Goal: Task Accomplishment & Management: Manage account settings

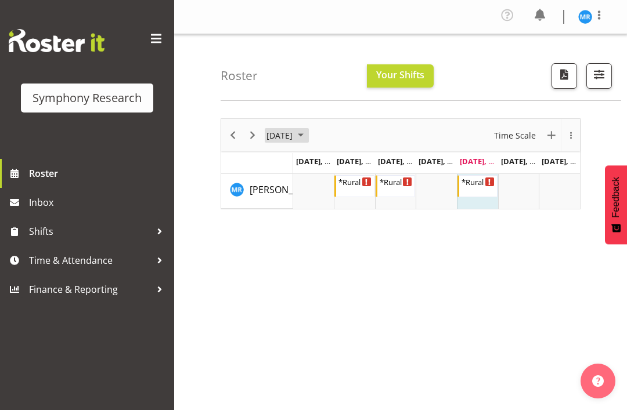
click at [294, 128] on span "[DATE]" at bounding box center [279, 135] width 28 height 15
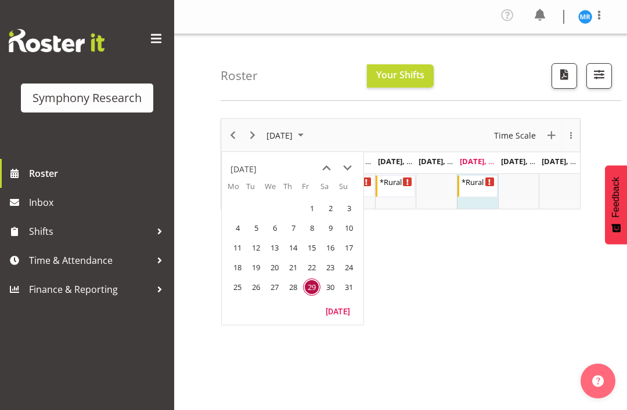
click at [327, 289] on span "30" at bounding box center [329, 286] width 17 height 17
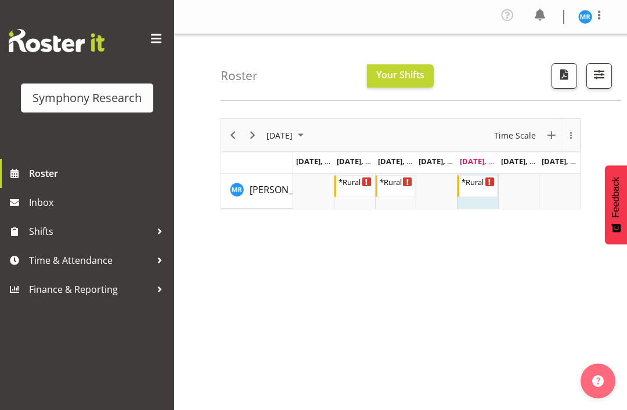
click at [307, 130] on span "August 2025" at bounding box center [301, 135] width 14 height 15
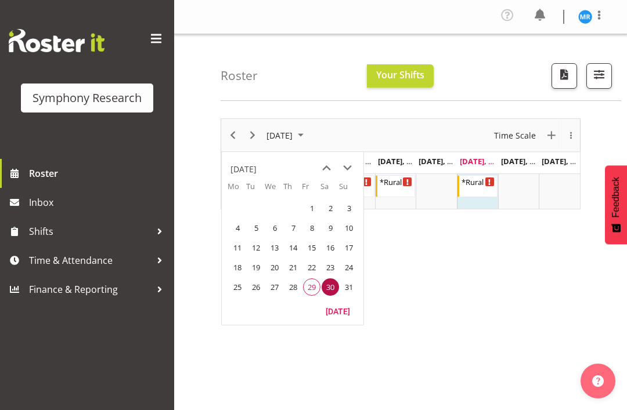
click at [256, 173] on div "[DATE]" at bounding box center [243, 169] width 26 height 23
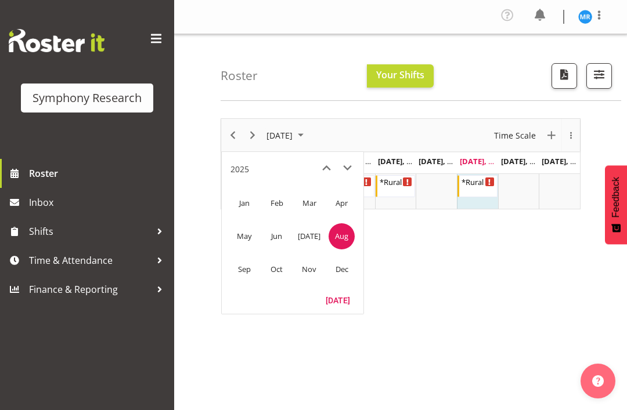
click at [248, 265] on span "Sep" at bounding box center [244, 269] width 26 height 26
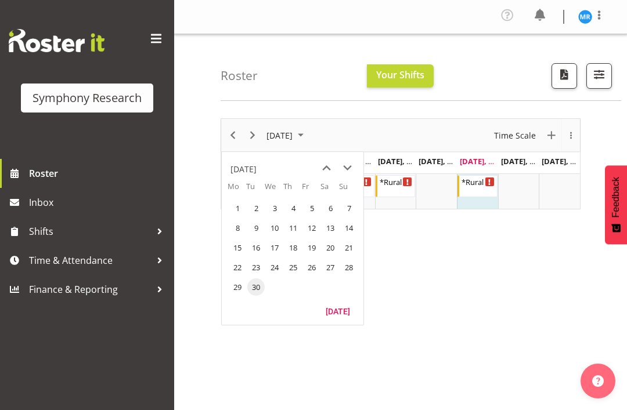
click at [236, 207] on span "1" at bounding box center [237, 208] width 17 height 17
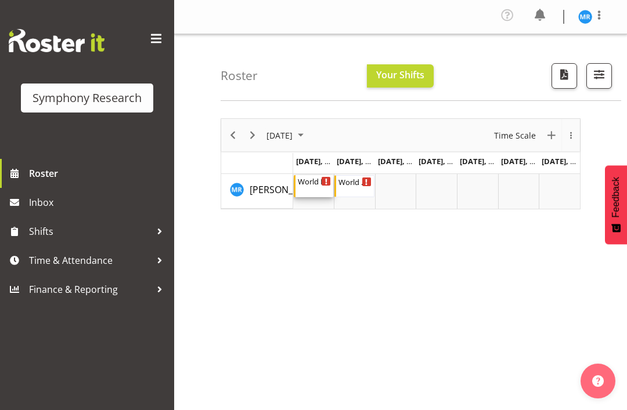
click at [317, 182] on div "World Poll NZ Weekdays" at bounding box center [315, 181] width 34 height 12
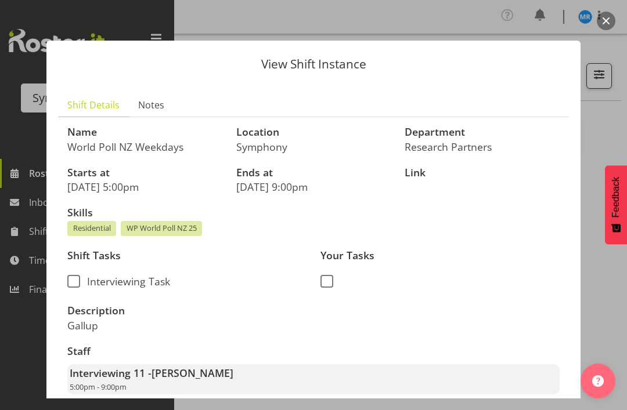
click at [614, 23] on button "button" at bounding box center [605, 21] width 19 height 19
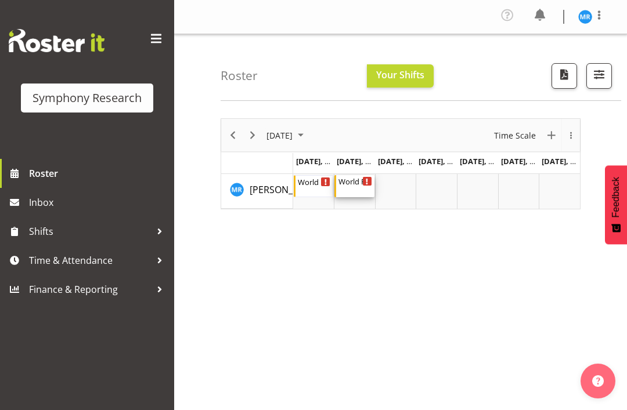
click at [360, 186] on div "World Poll NZ Weekdays" at bounding box center [355, 181] width 34 height 12
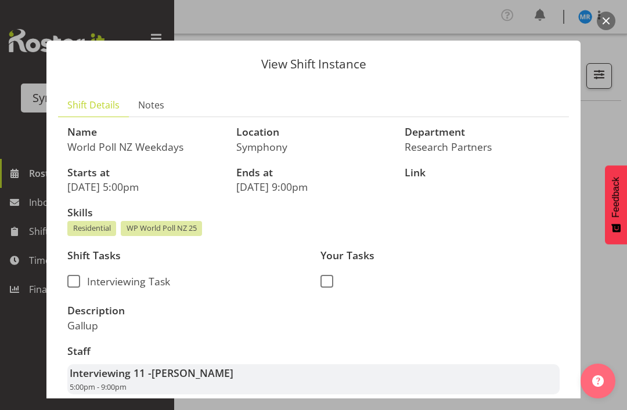
click at [612, 19] on button "button" at bounding box center [605, 21] width 19 height 19
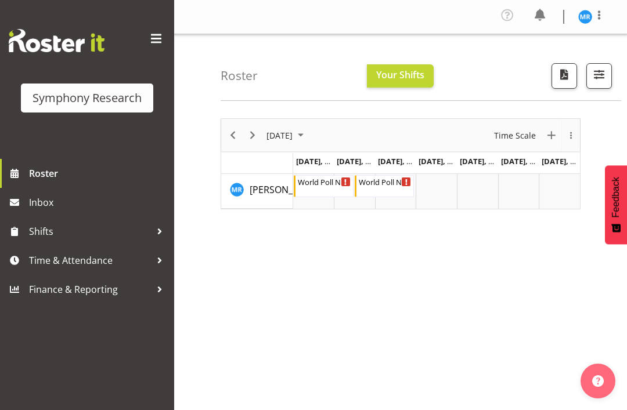
click at [310, 124] on div "[DATE]" at bounding box center [286, 135] width 48 height 32
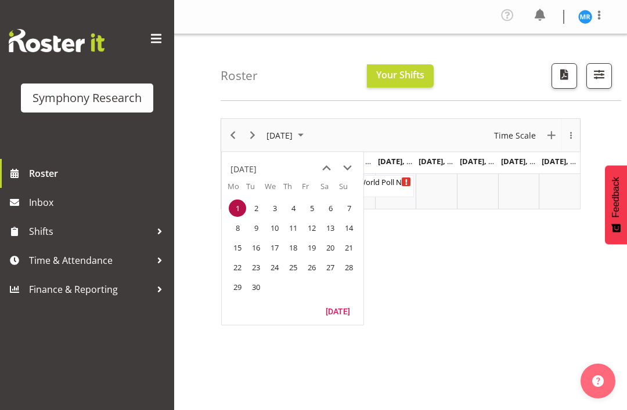
click at [329, 167] on span "previous month" at bounding box center [326, 168] width 20 height 21
click at [308, 285] on span "29" at bounding box center [311, 286] width 17 height 17
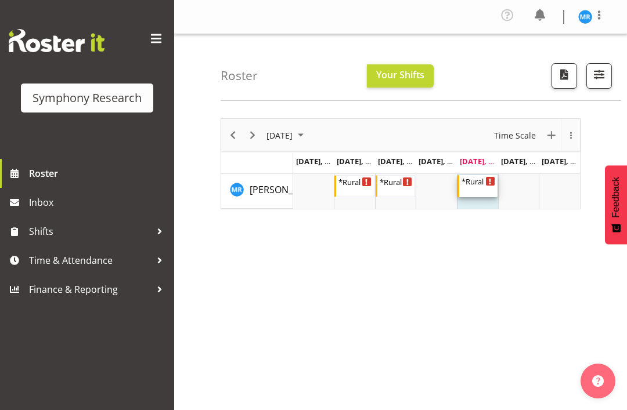
click at [488, 179] on div "Timeline Week of August 29, 2025" at bounding box center [490, 181] width 9 height 9
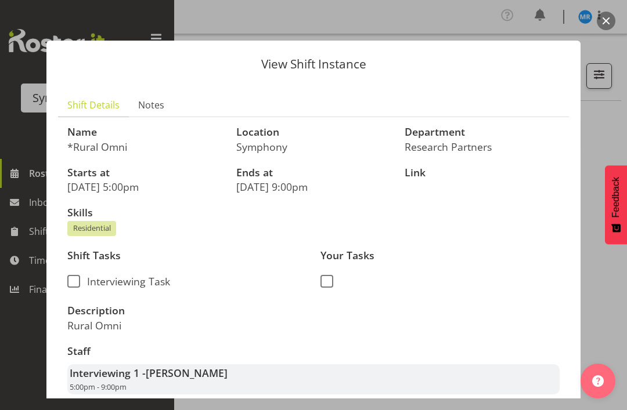
click at [606, 19] on button "button" at bounding box center [605, 21] width 19 height 19
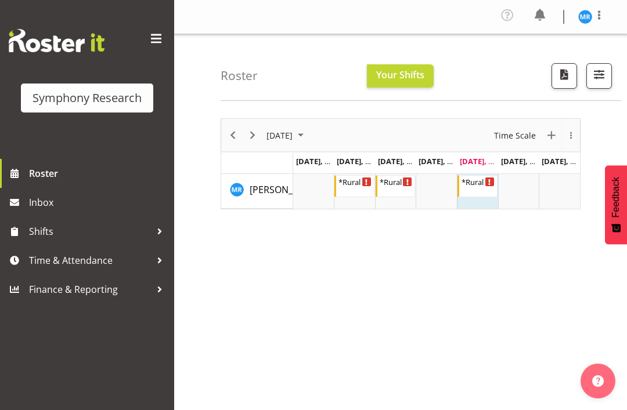
click at [602, 16] on span at bounding box center [599, 15] width 14 height 14
click at [547, 59] on link "Log Out" at bounding box center [549, 63] width 111 height 21
